Goal: Information Seeking & Learning: Learn about a topic

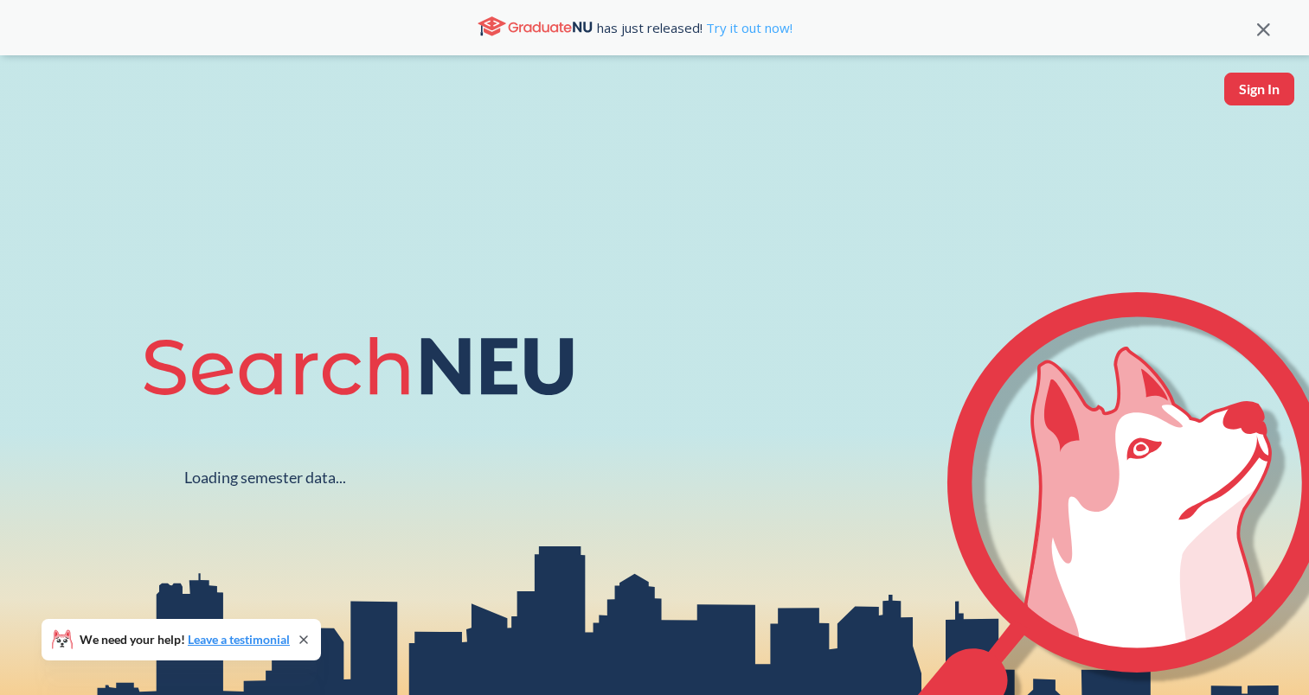
click at [751, 27] on link "Try it out now!" at bounding box center [747, 27] width 90 height 17
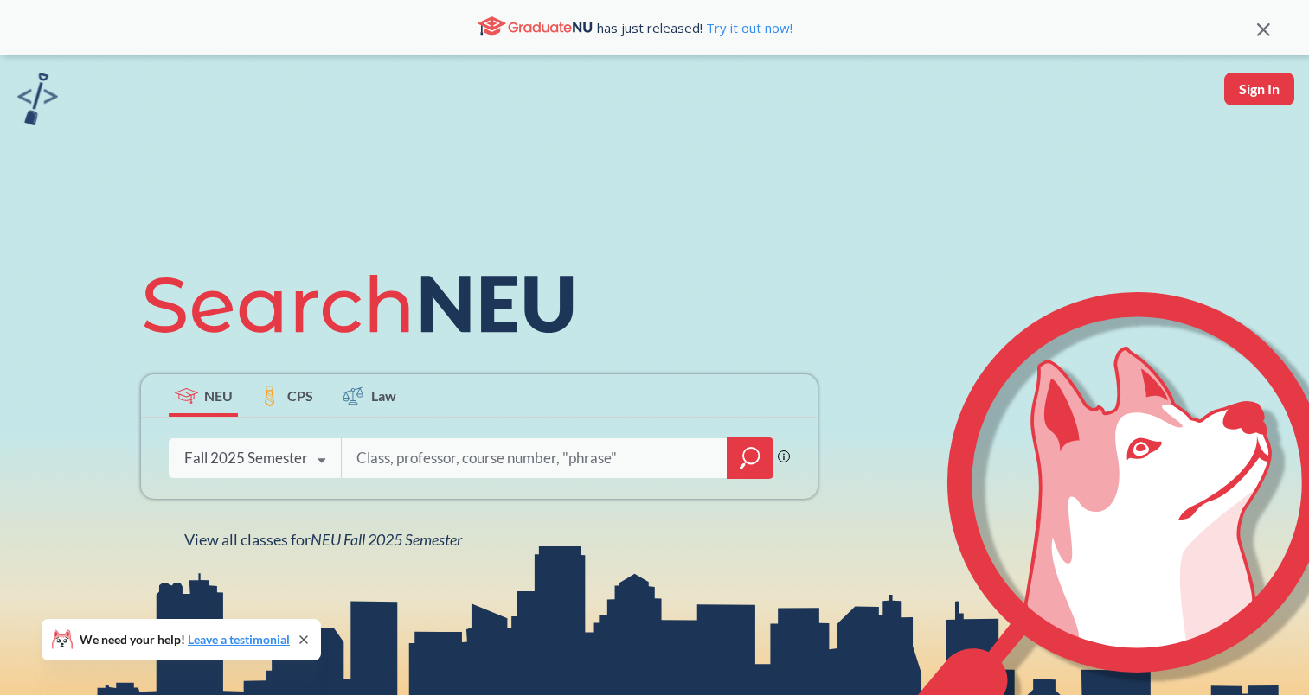
click at [420, 461] on input "search" at bounding box center [535, 458] width 360 height 36
type input "CS3520"
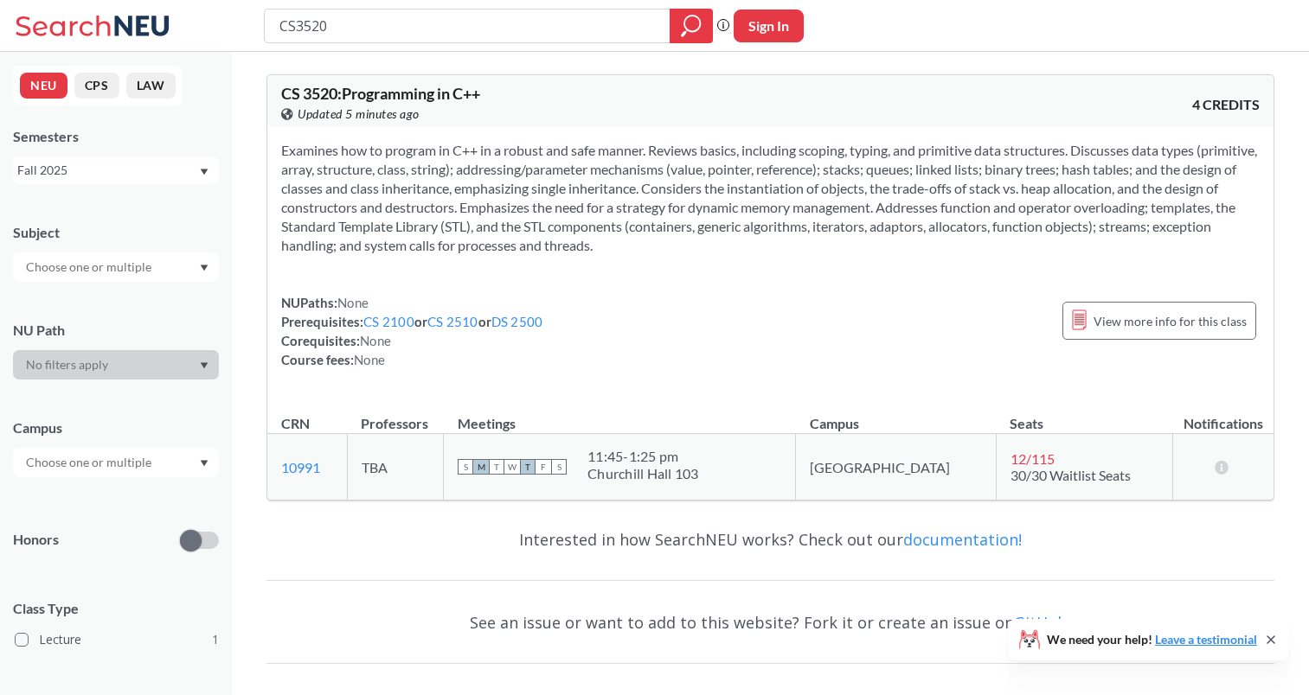
click at [1010, 457] on span "12 / 115" at bounding box center [1032, 459] width 44 height 16
click at [922, 352] on div "NUPaths: None Prerequisites: CS 2100 or CS 2510 or DS 2500 Corequisites: None C…" at bounding box center [770, 331] width 978 height 76
click at [396, 465] on td "TBA" at bounding box center [395, 467] width 97 height 67
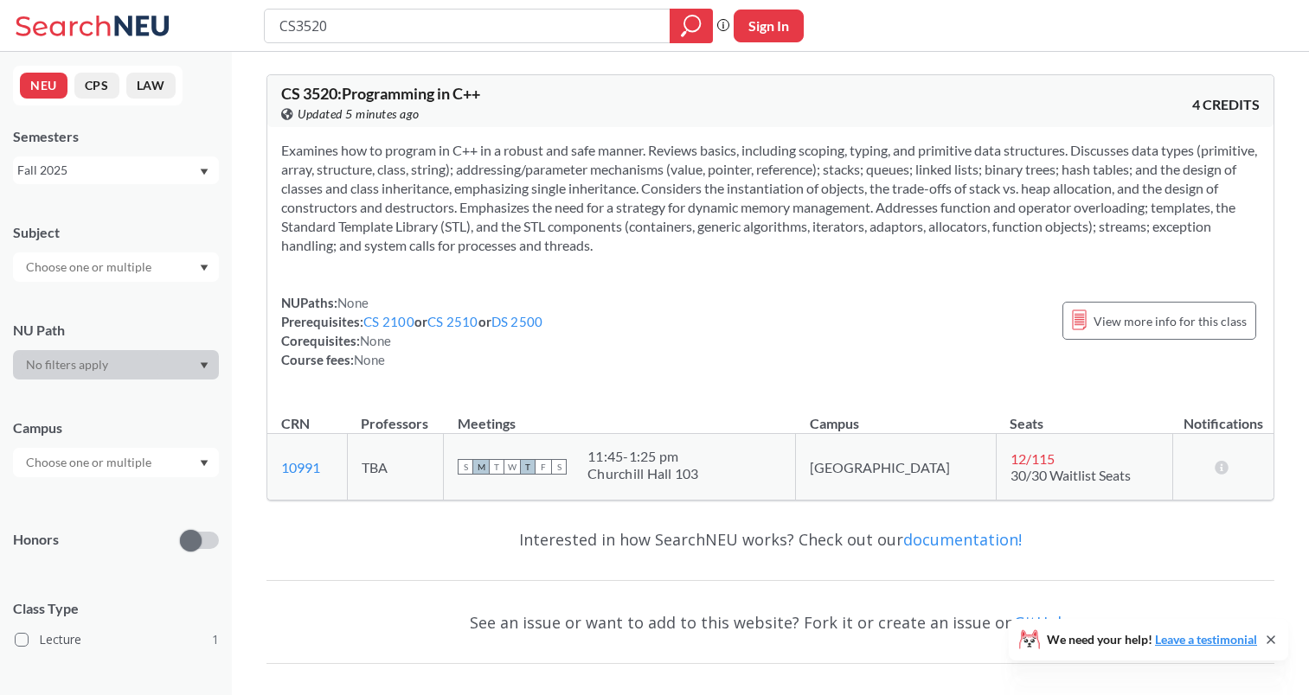
click at [734, 298] on div "NUPaths: None Prerequisites: CS 2100 or CS 2510 or DS 2500 Corequisites: None C…" at bounding box center [770, 331] width 978 height 76
